Goal: Task Accomplishment & Management: Complete application form

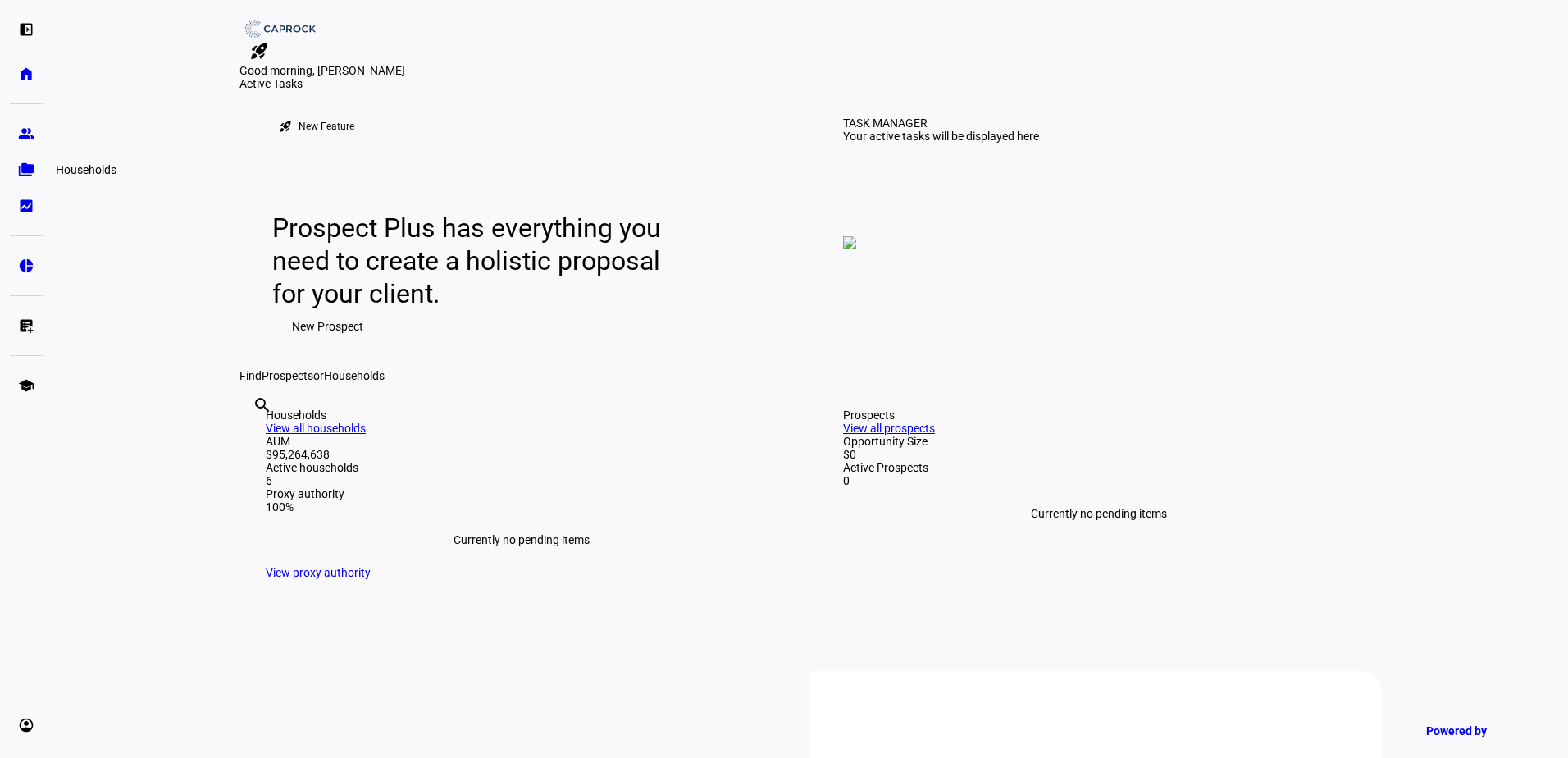
click at [27, 185] on link "folder_copy Households" at bounding box center [26, 170] width 33 height 33
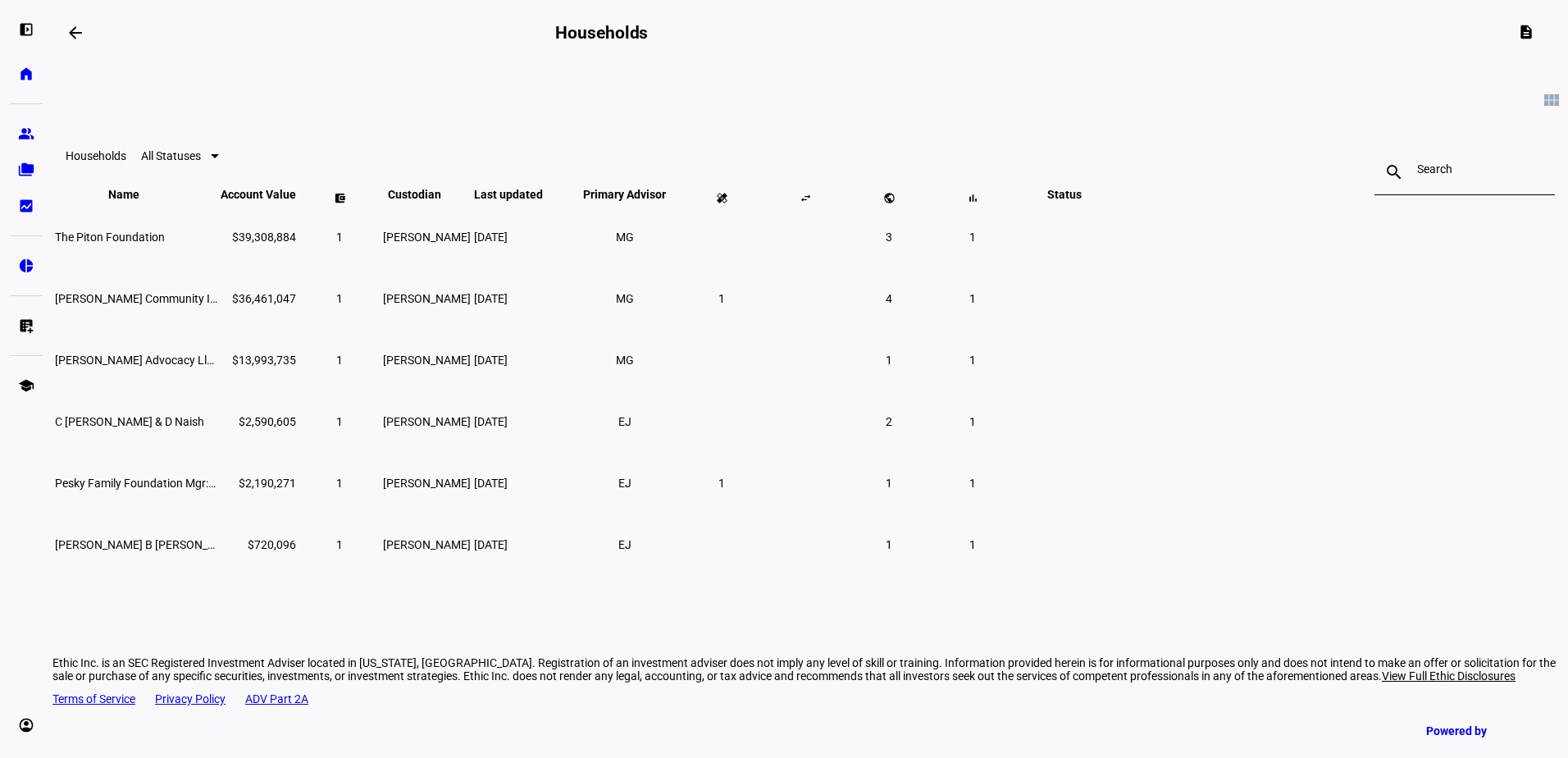
click at [201, 162] on span "All Statuses" at bounding box center [170, 156] width 60 height 13
click at [482, 168] on div at bounding box center [784, 379] width 1568 height 758
click at [22, 323] on eth-mat-symbol "list_alt_add" at bounding box center [26, 326] width 17 height 17
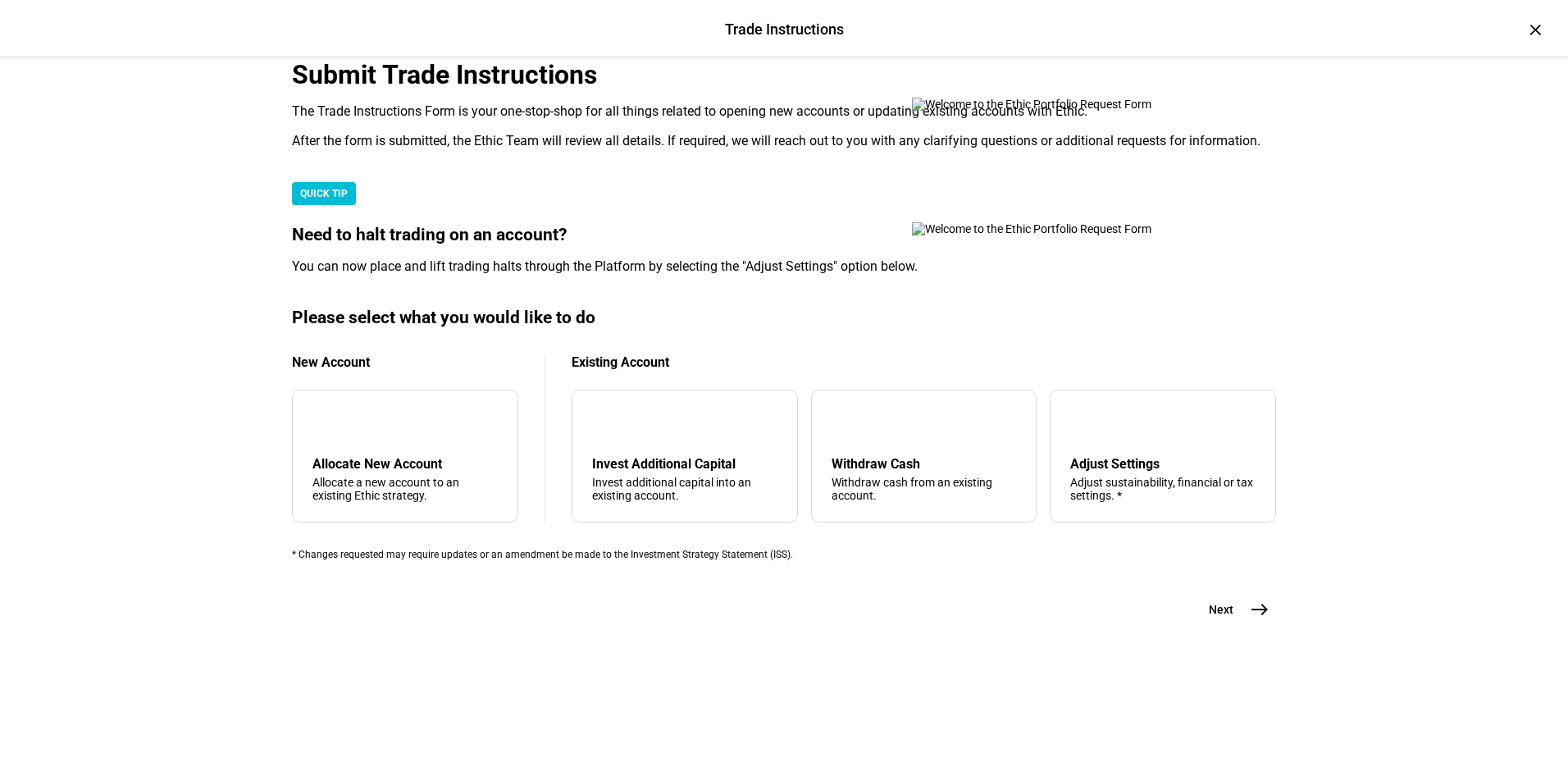
scroll to position [386, 0]
click at [881, 447] on div "arrow_upward Withdraw Cash Withdraw cash from an existing account." at bounding box center [924, 456] width 227 height 133
click at [1260, 619] on mat-icon "east" at bounding box center [1260, 610] width 20 height 20
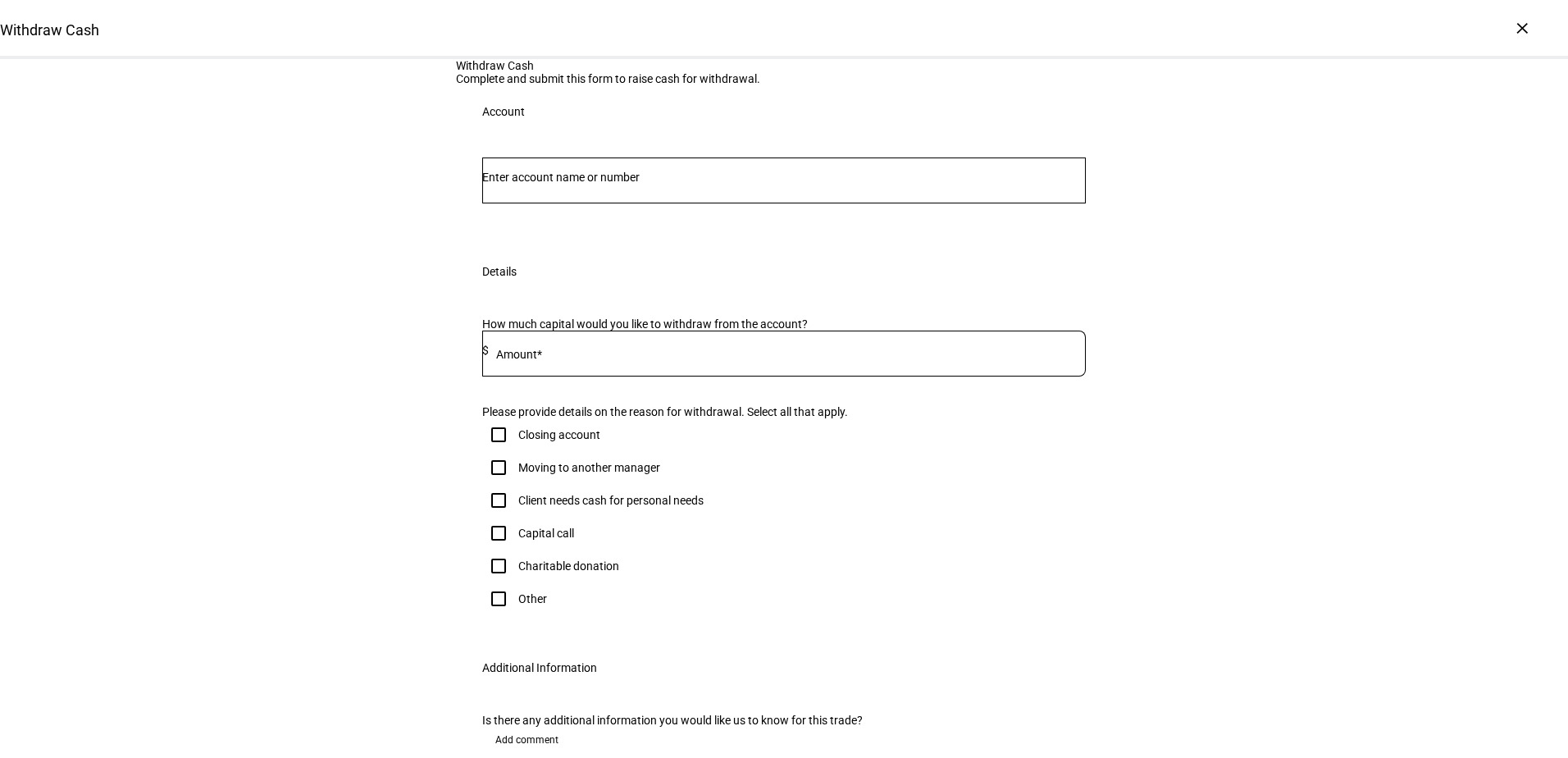
click at [702, 184] on input "Number" at bounding box center [784, 177] width 603 height 13
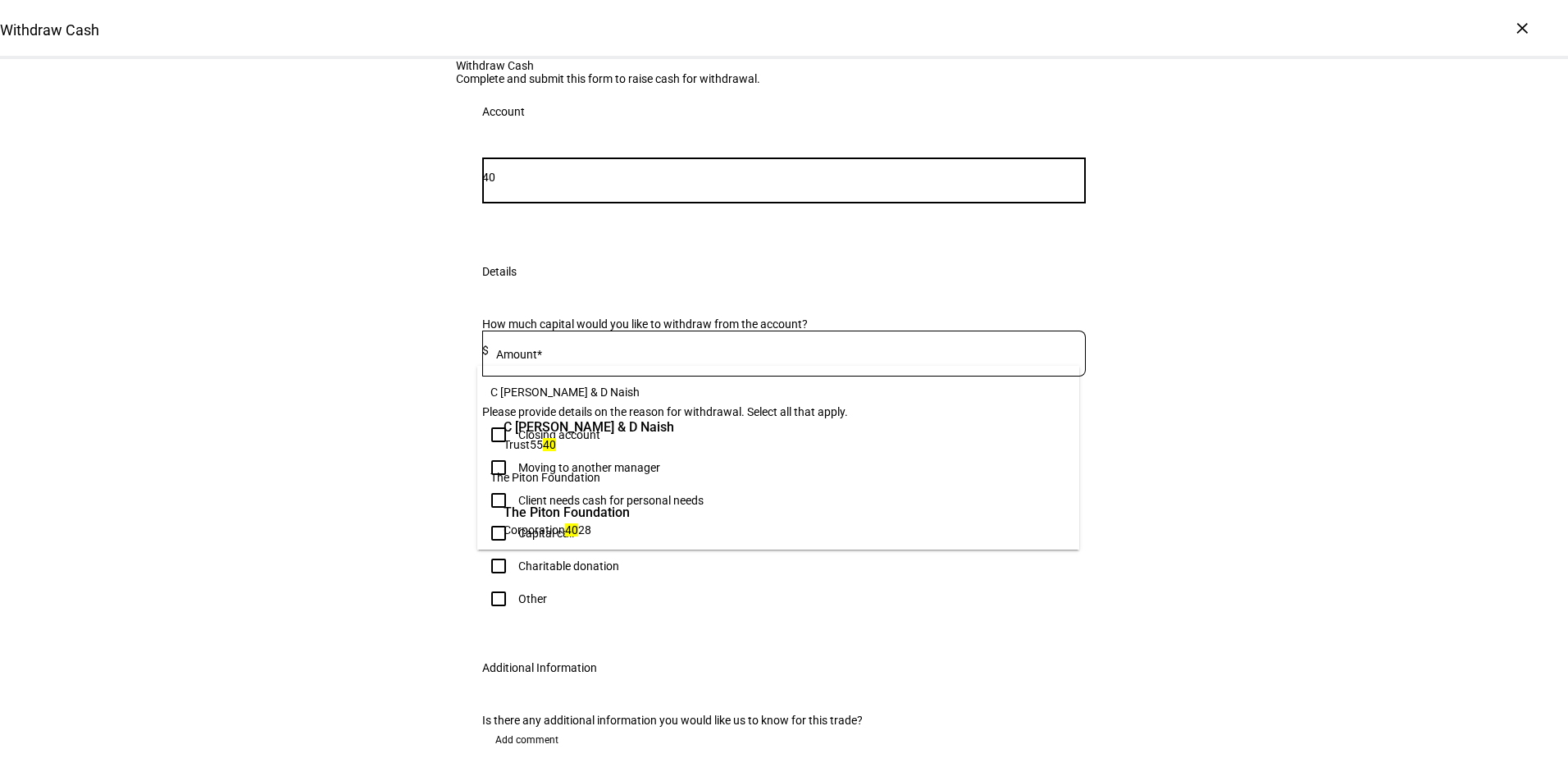
type input "40"
click at [592, 527] on span "Corporation 40 28" at bounding box center [567, 529] width 127 height 16
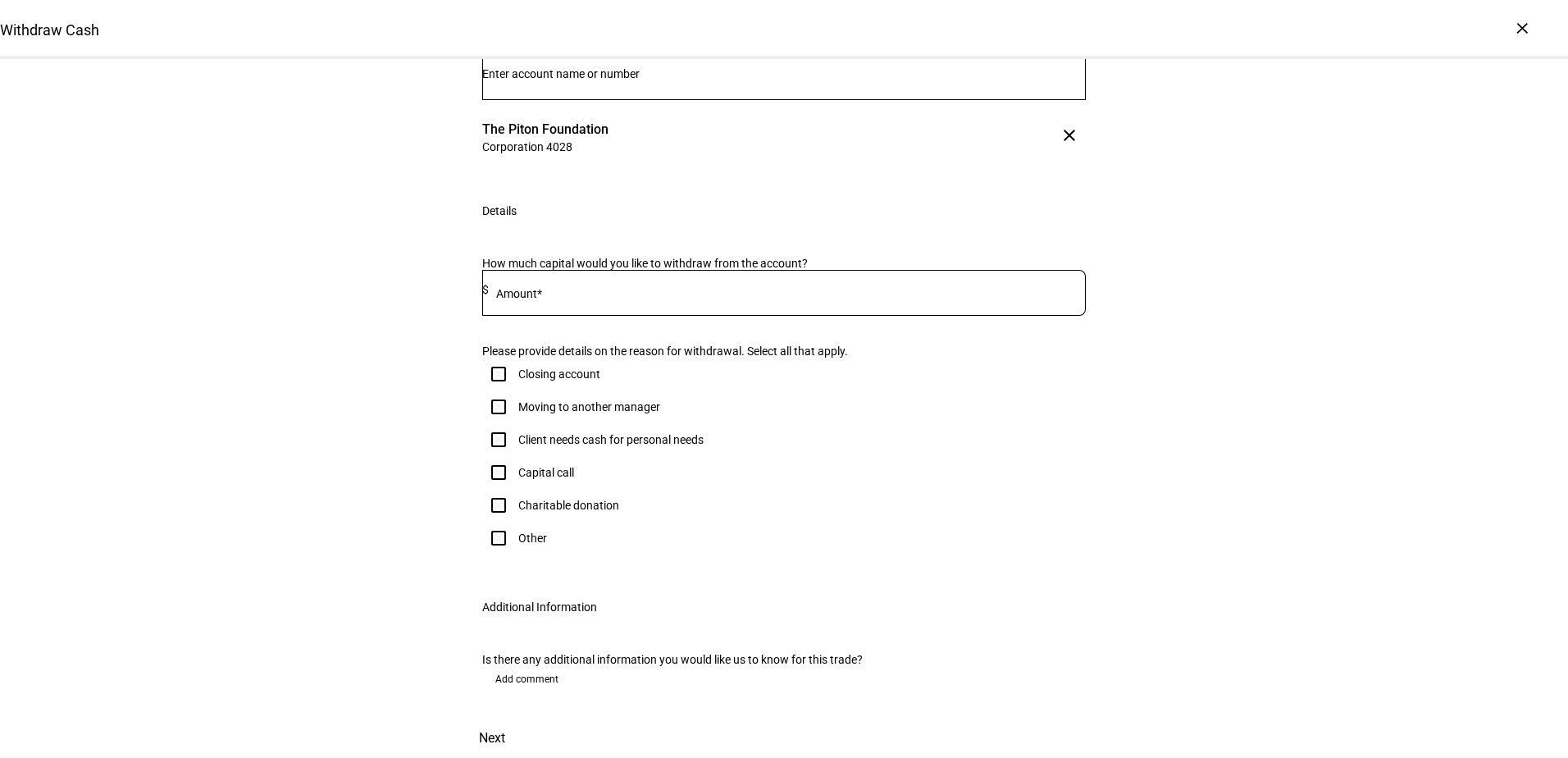
scroll to position [164, 0]
click at [553, 296] on input at bounding box center [788, 290] width 597 height 13
type input "1,500,000"
click at [553, 433] on div "Client needs cash for personal needs" at bounding box center [611, 439] width 185 height 13
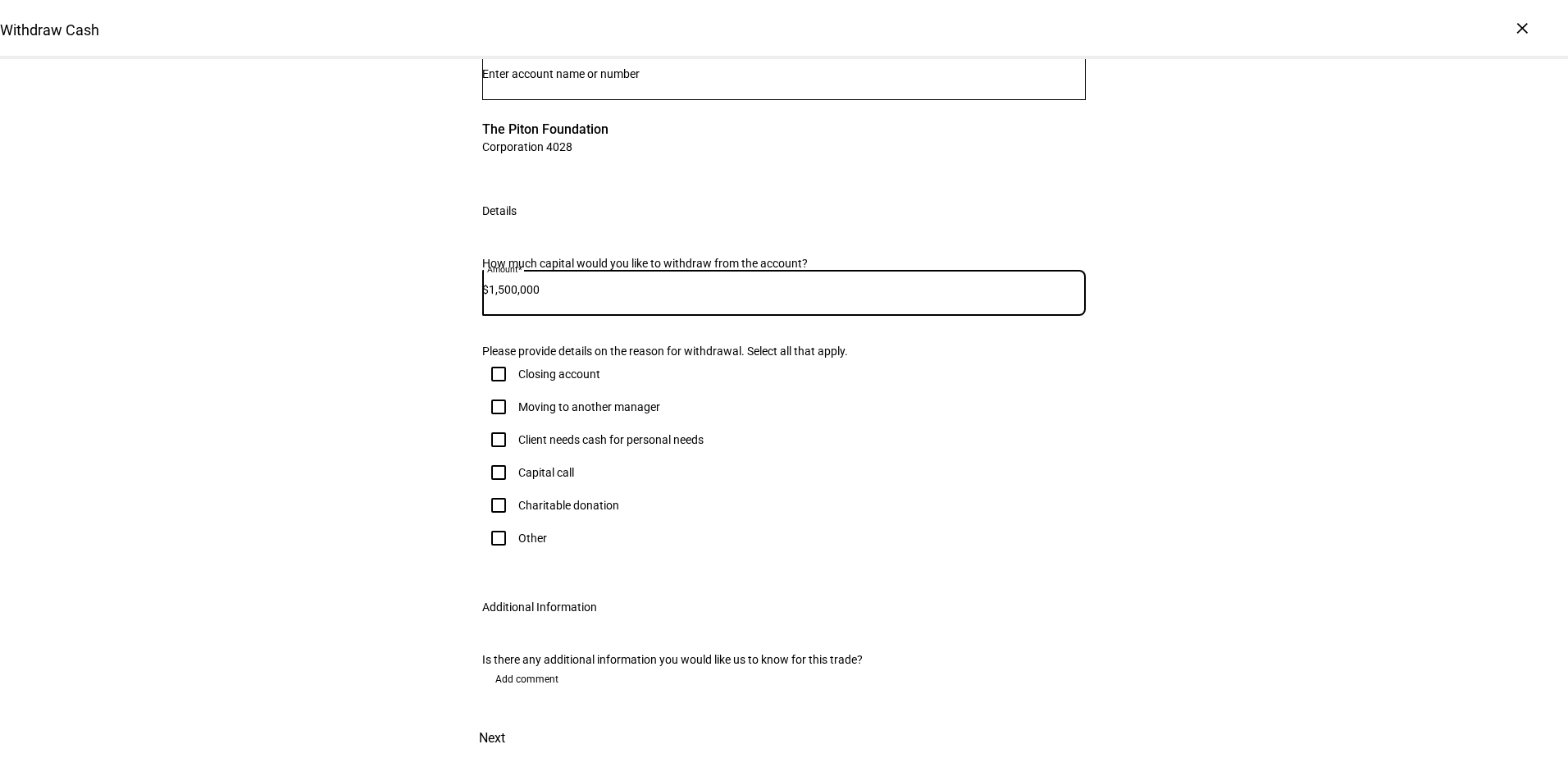
click at [515, 426] on input "Client needs cash for personal needs" at bounding box center [499, 439] width 33 height 33
checkbox input "true"
click at [528, 718] on span at bounding box center [491, 738] width 72 height 40
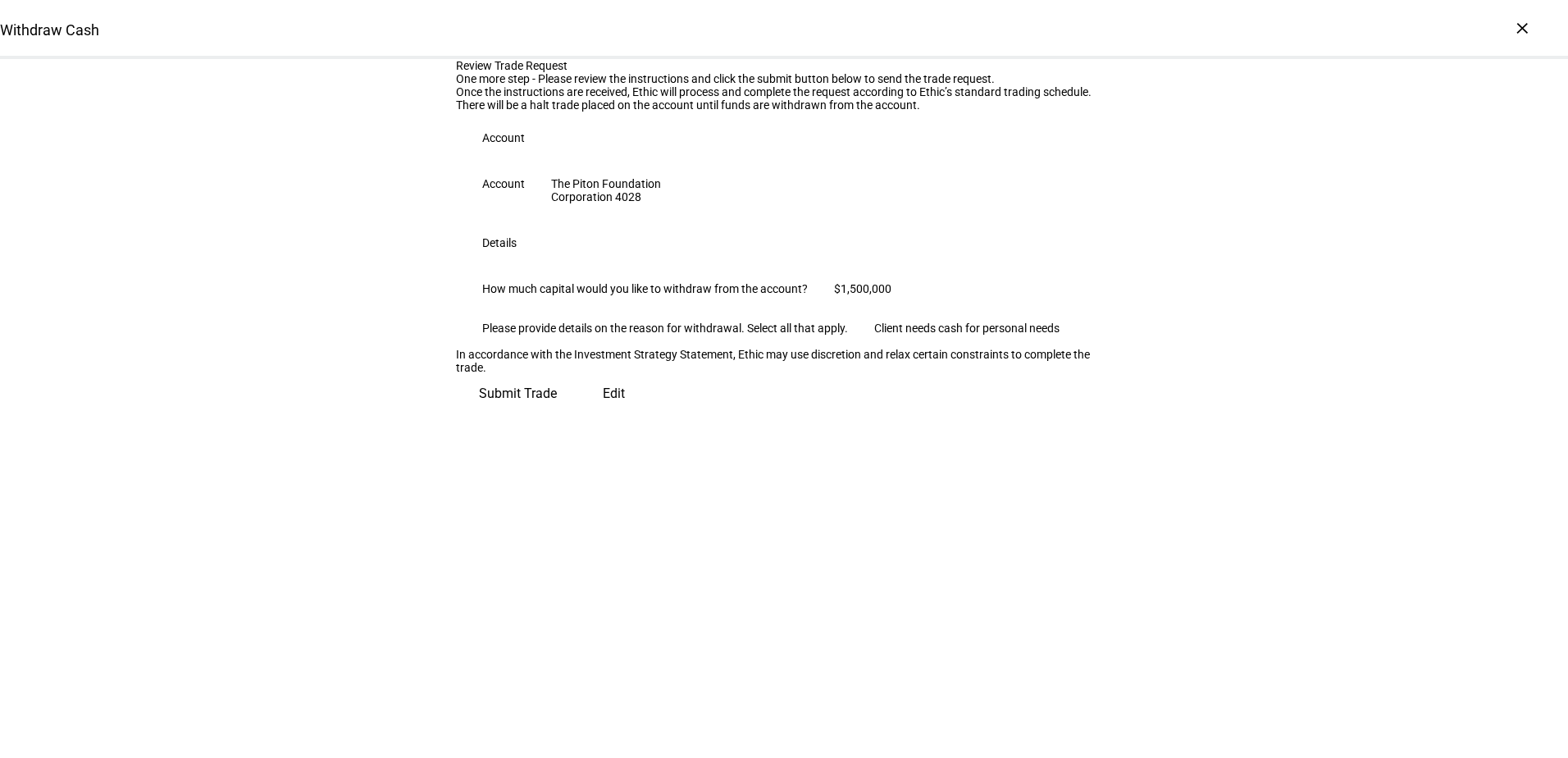
scroll to position [32, 0]
click at [603, 414] on span "Edit" at bounding box center [614, 394] width 22 height 40
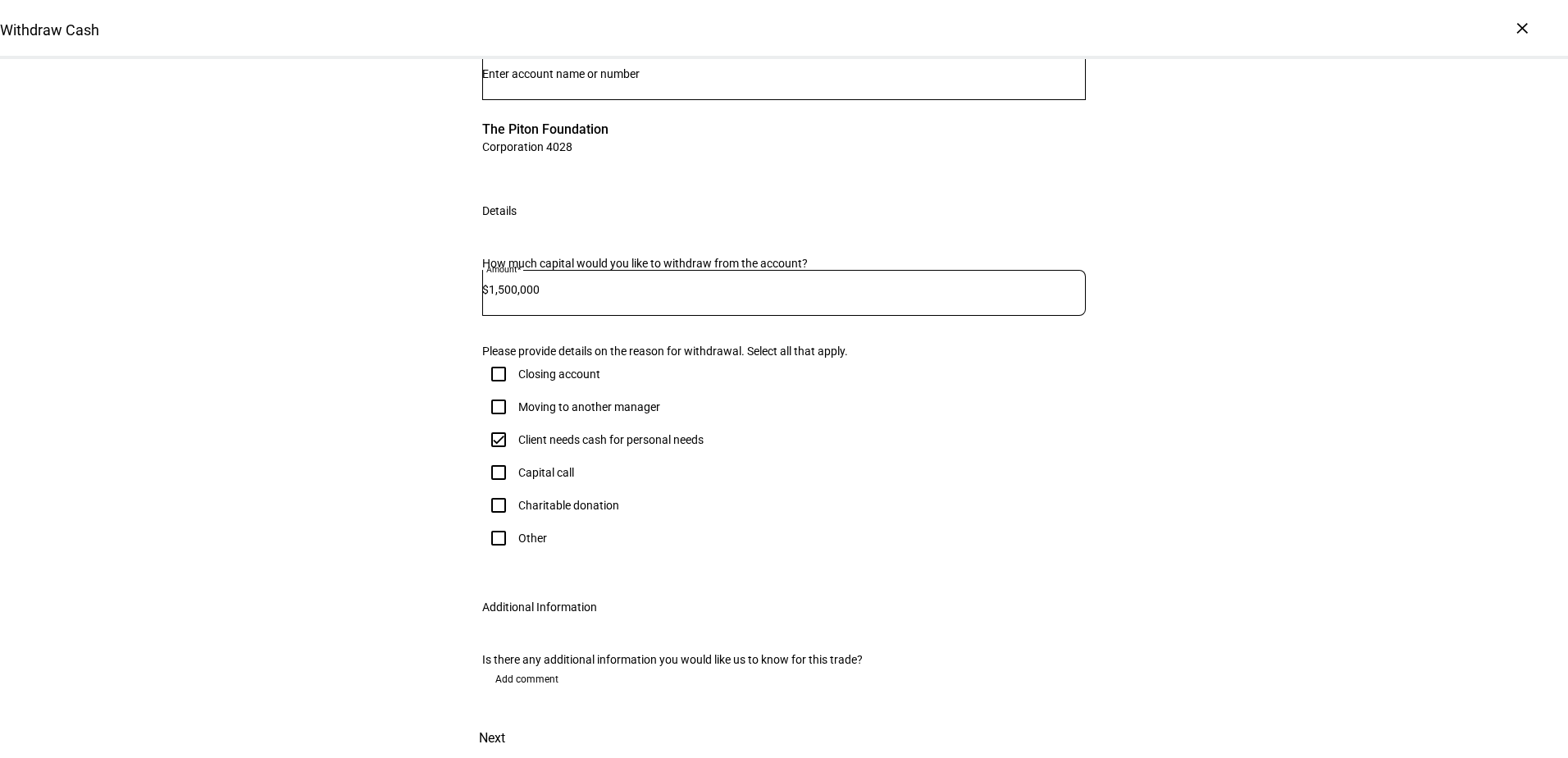
scroll to position [437, 0]
click at [548, 666] on span "Add comment" at bounding box center [527, 679] width 63 height 26
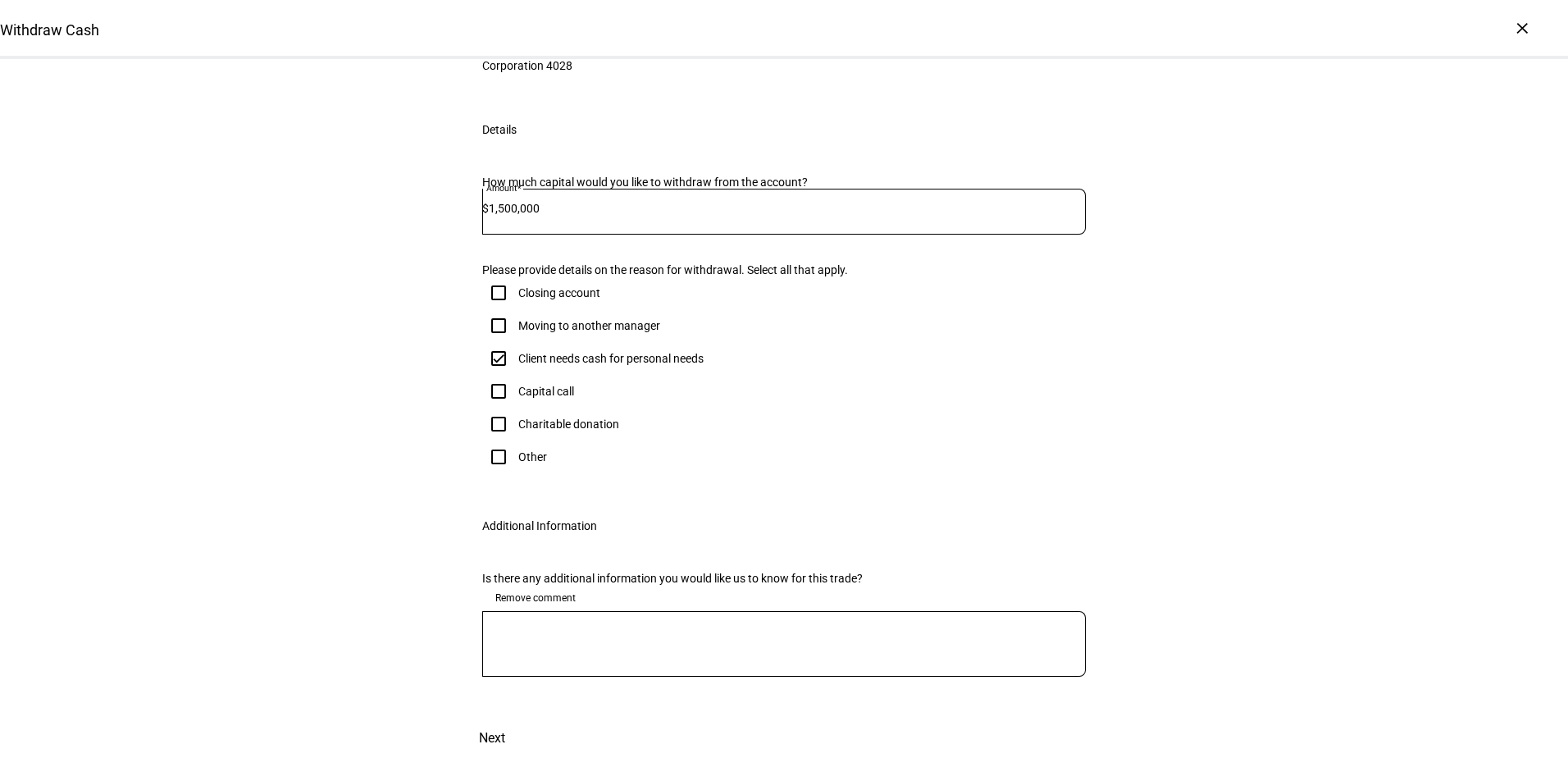
click at [584, 664] on textarea at bounding box center [784, 644] width 603 height 40
type textarea "Please expedite trades if possible"
click at [528, 718] on span at bounding box center [491, 738] width 72 height 40
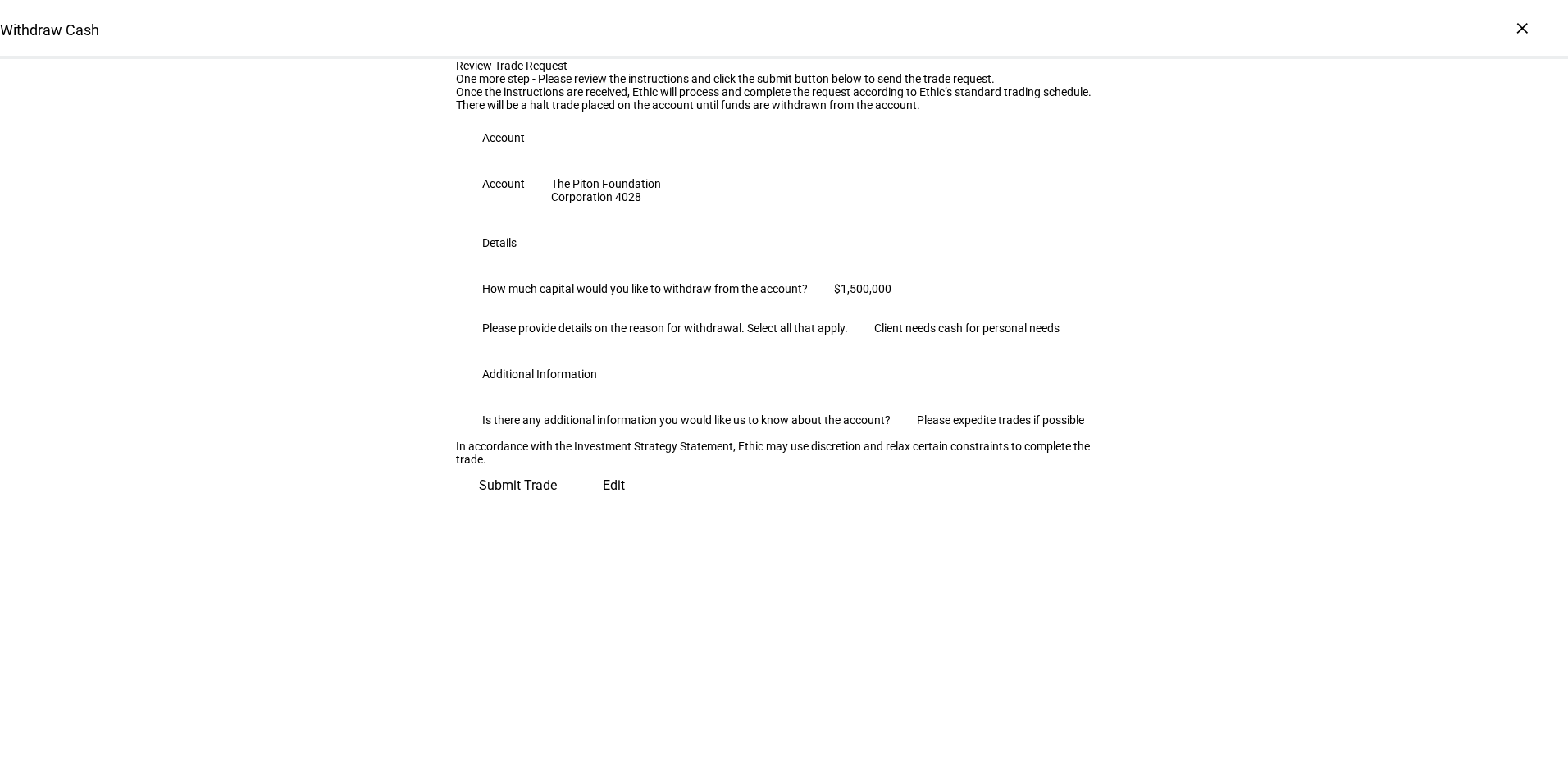
scroll to position [172, 0]
click at [557, 506] on span "Submit Trade" at bounding box center [518, 486] width 78 height 40
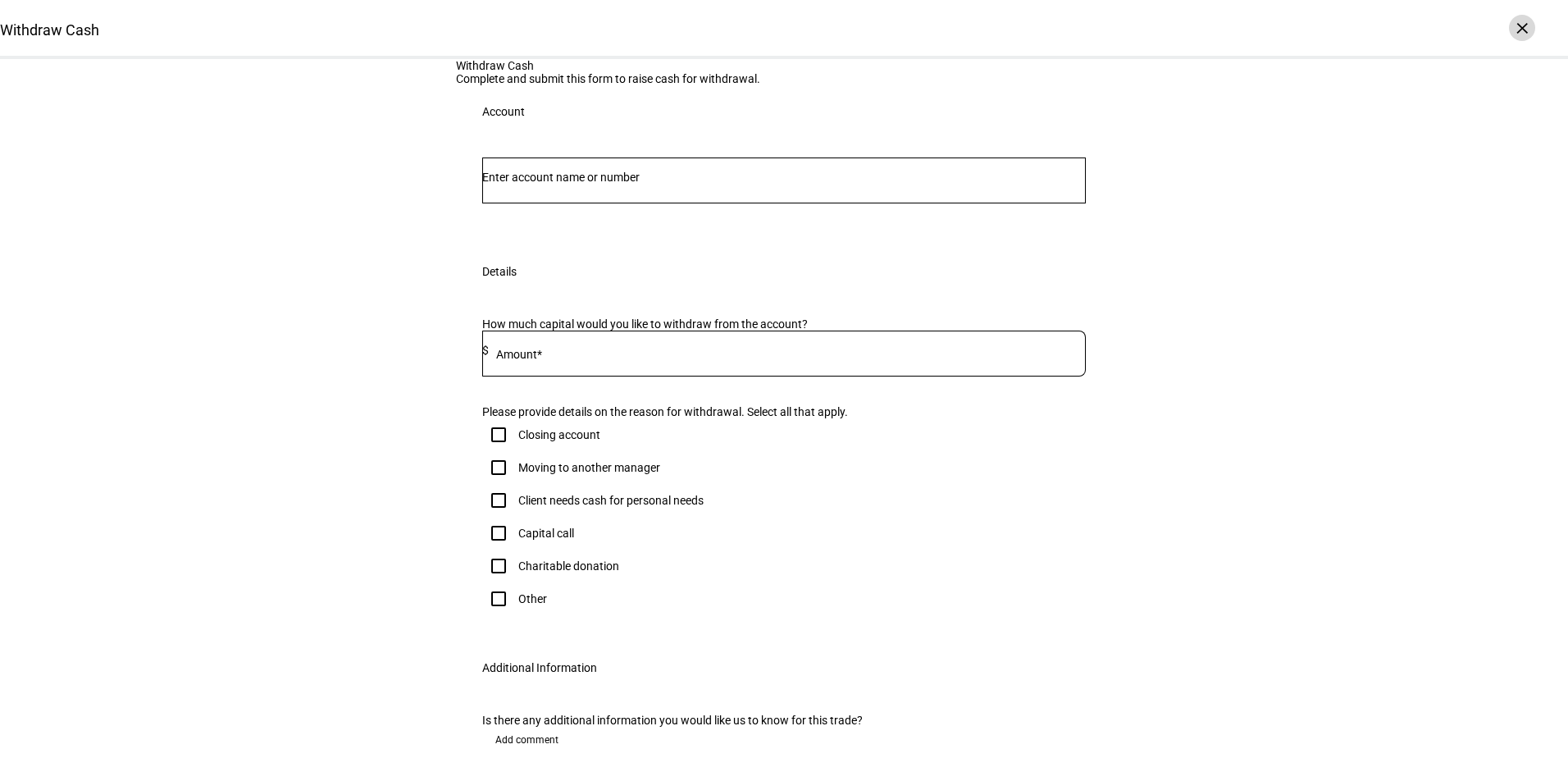
click at [1529, 24] on div "×" at bounding box center [1522, 28] width 26 height 26
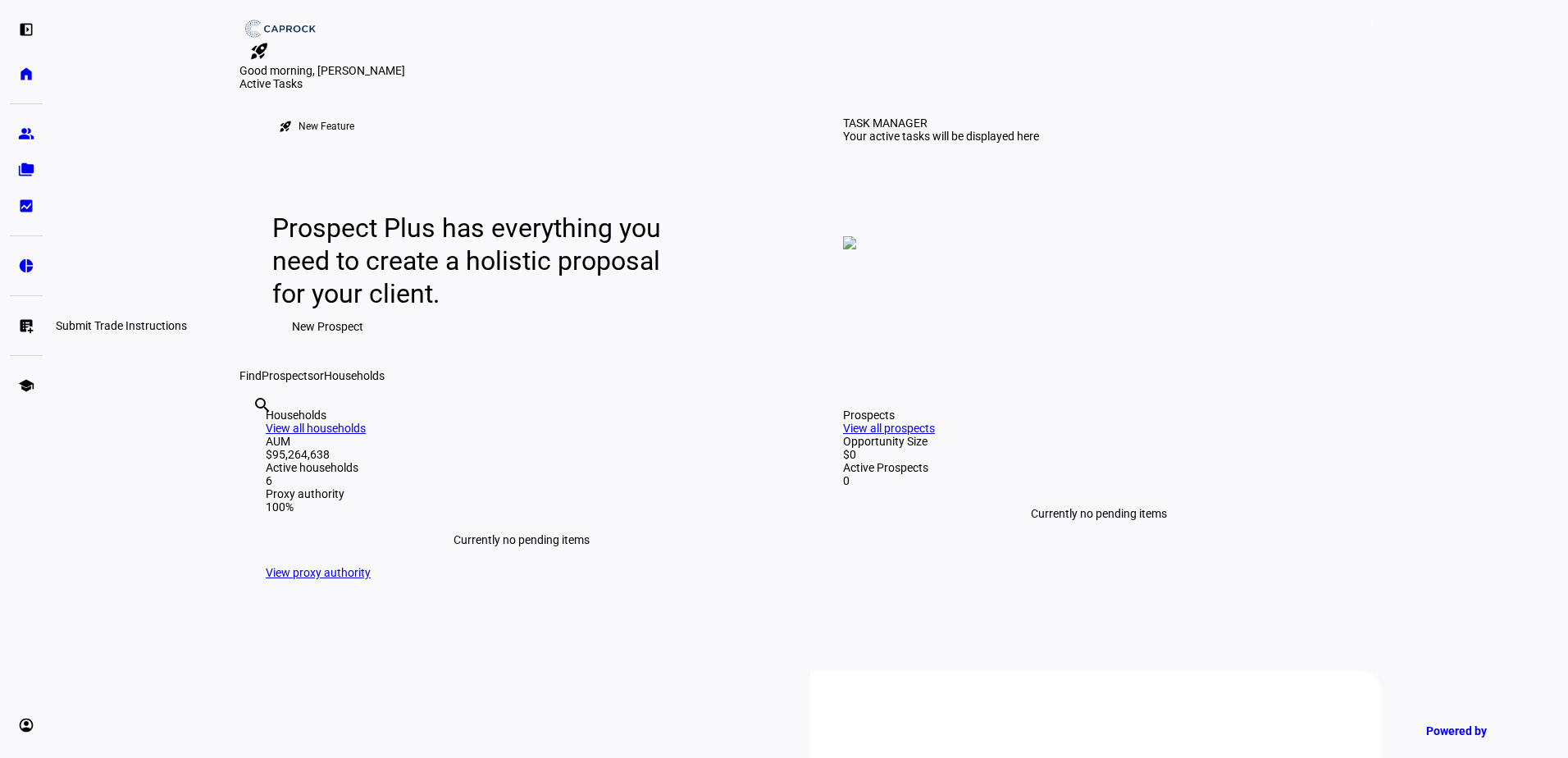
click at [25, 336] on link "list_alt_add Submit Trade Instructions" at bounding box center [26, 326] width 33 height 33
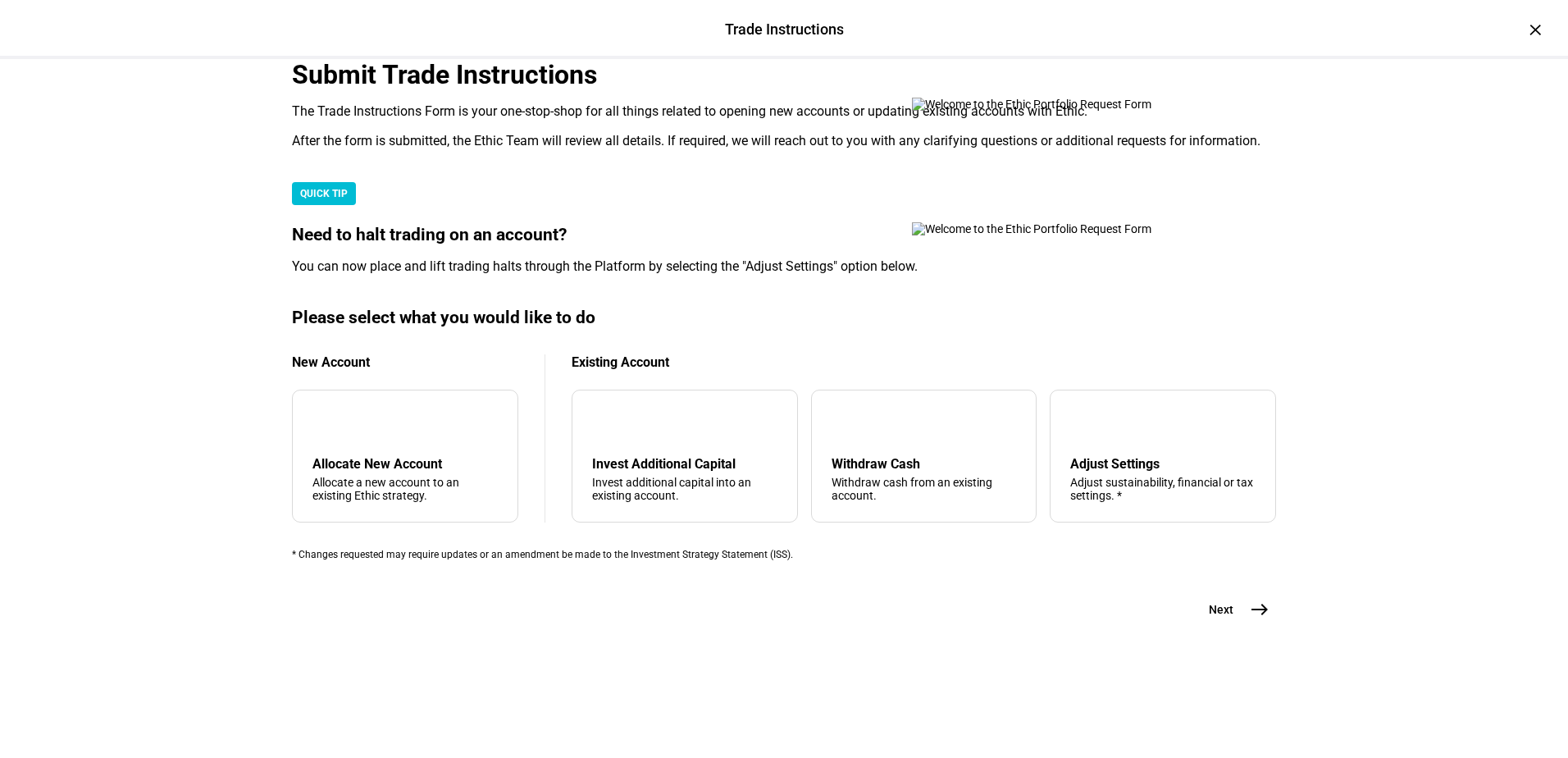
scroll to position [386, 0]
